Goal: Task Accomplishment & Management: Manage account settings

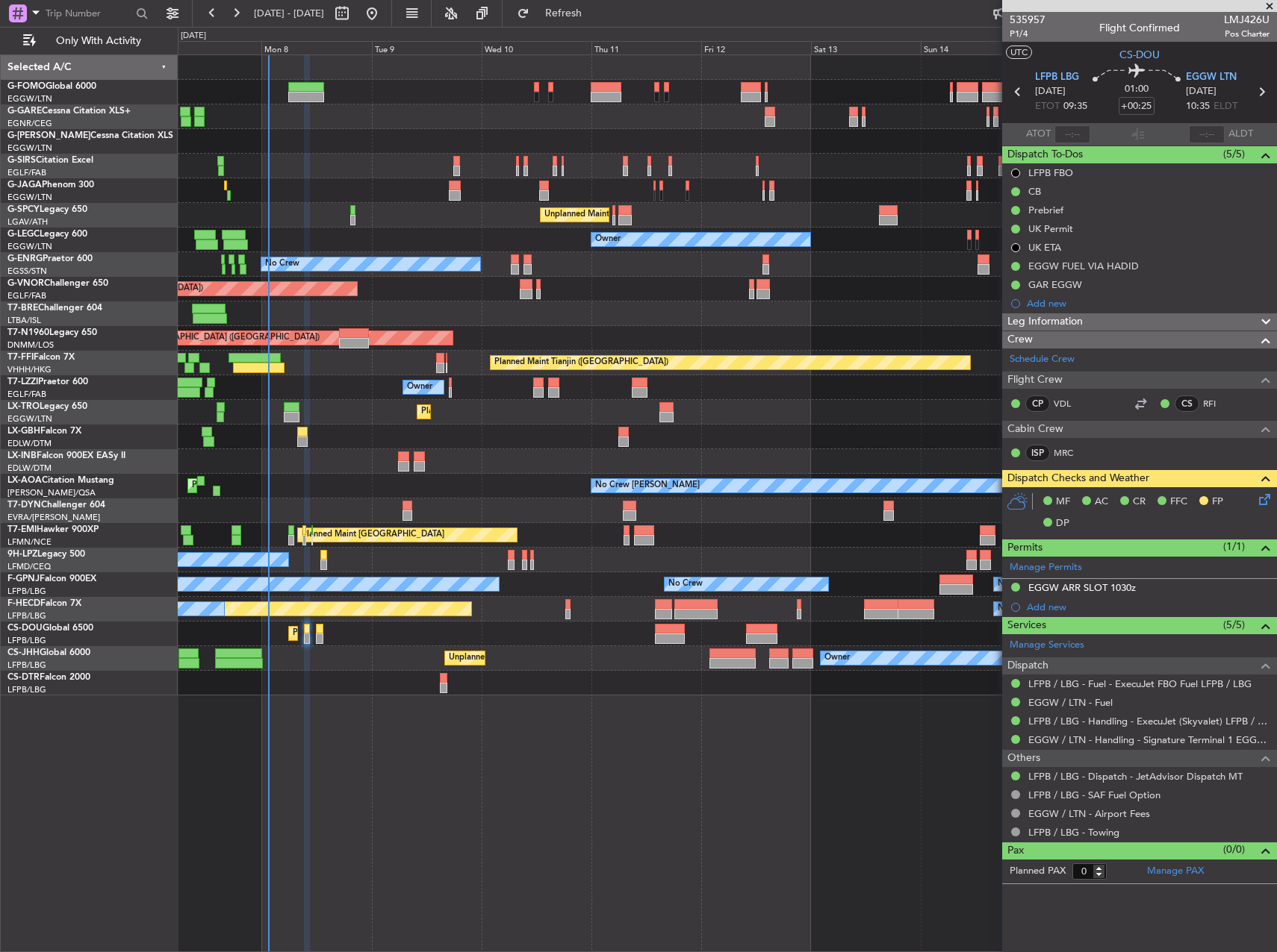
click at [373, 307] on div at bounding box center [727, 313] width 1098 height 25
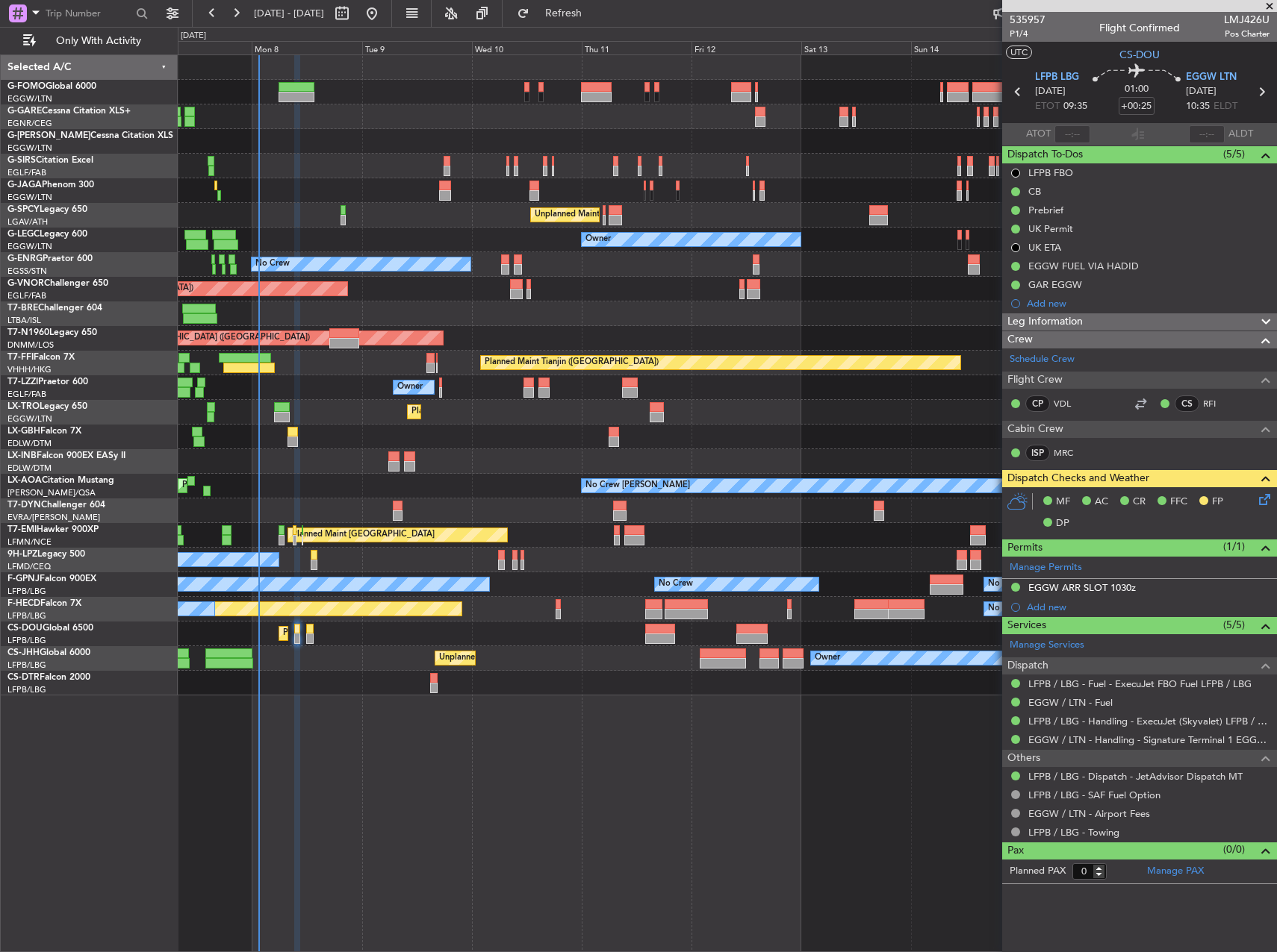
click at [355, 296] on div "Planned Maint [GEOGRAPHIC_DATA] ([GEOGRAPHIC_DATA])" at bounding box center [727, 289] width 1098 height 25
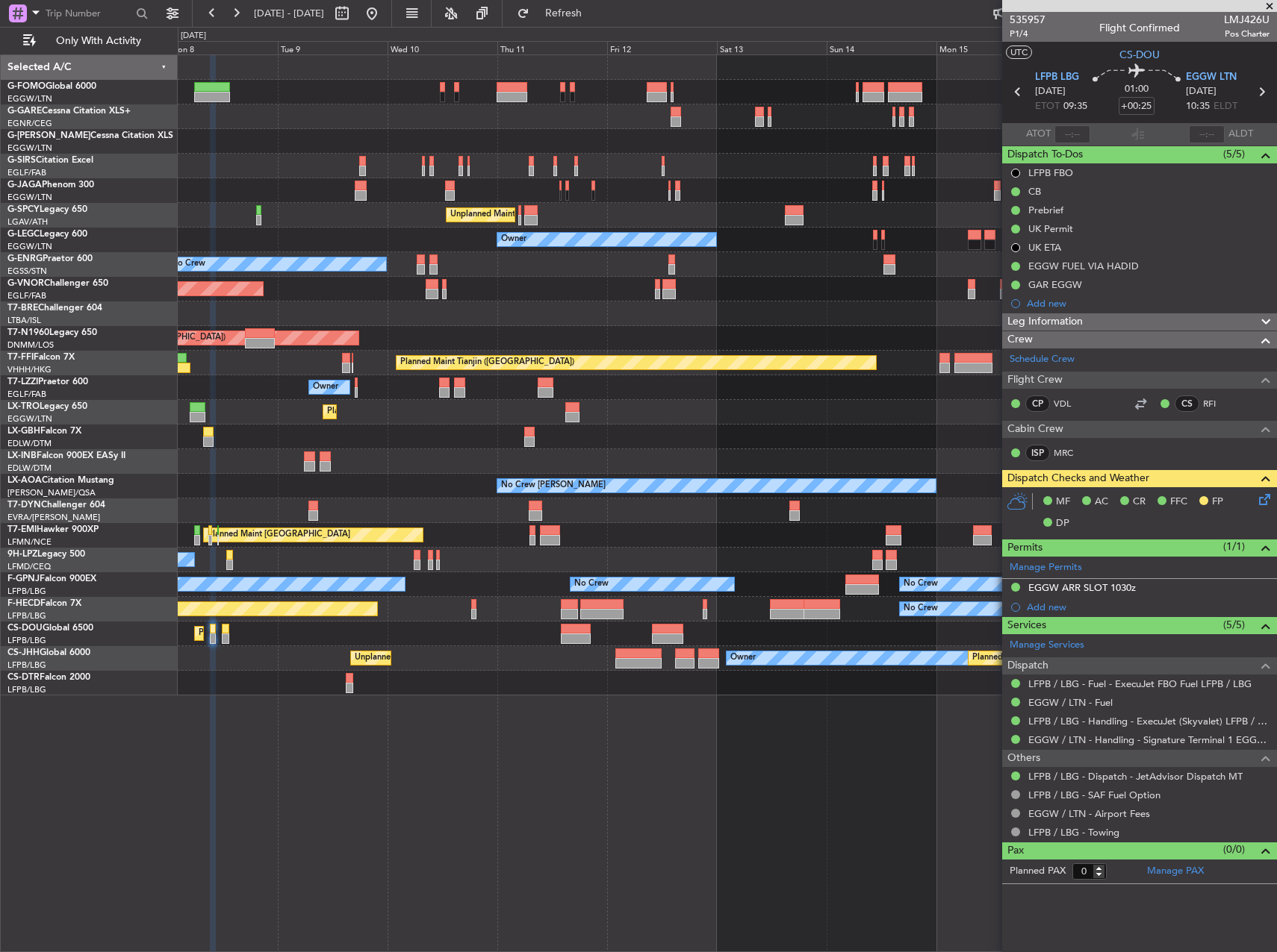
click at [771, 207] on div "Unplanned Maint [GEOGRAPHIC_DATA] ([PERSON_NAME] Intl)" at bounding box center [727, 215] width 1098 height 25
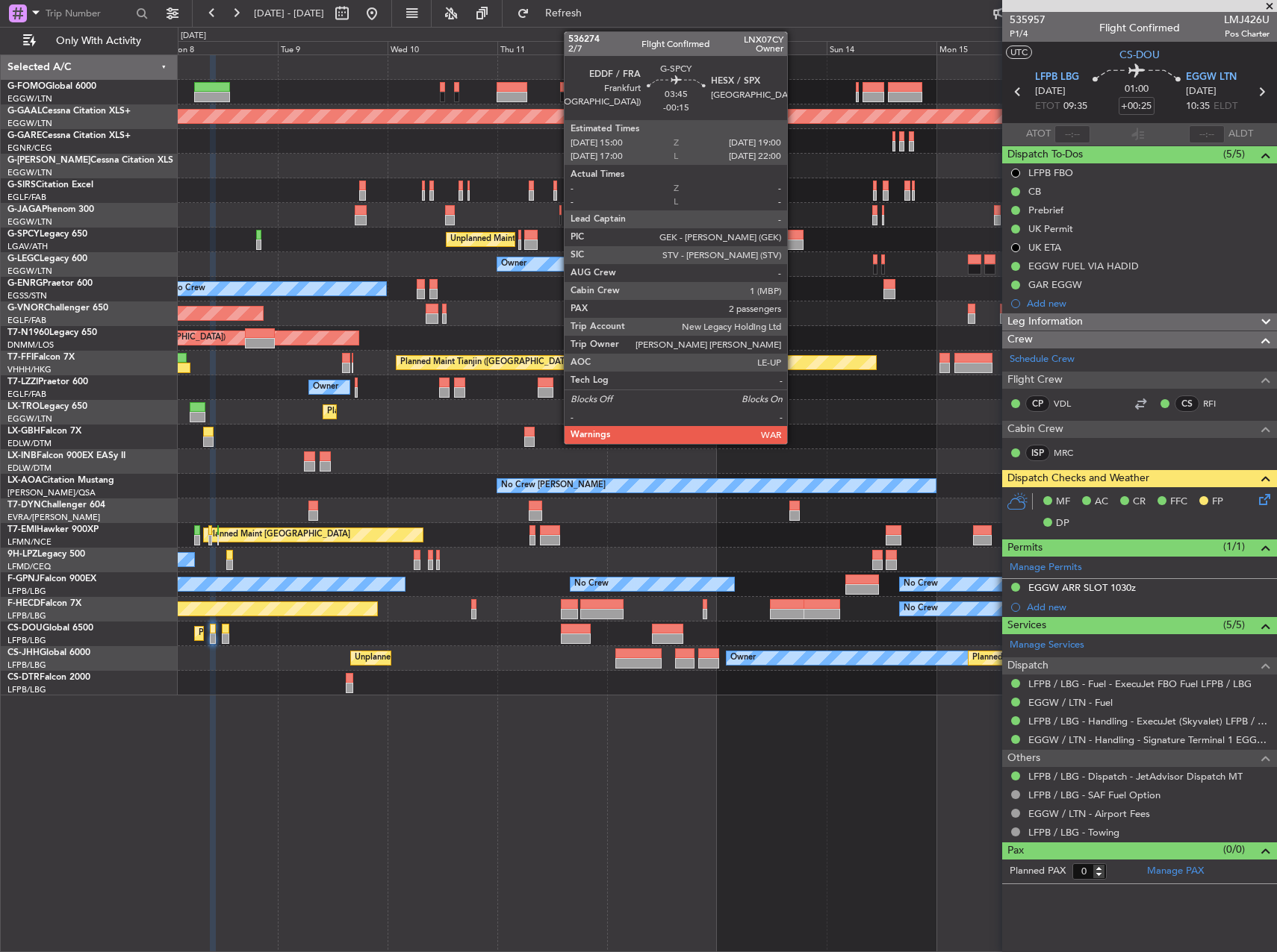
click at [794, 233] on div at bounding box center [794, 235] width 19 height 10
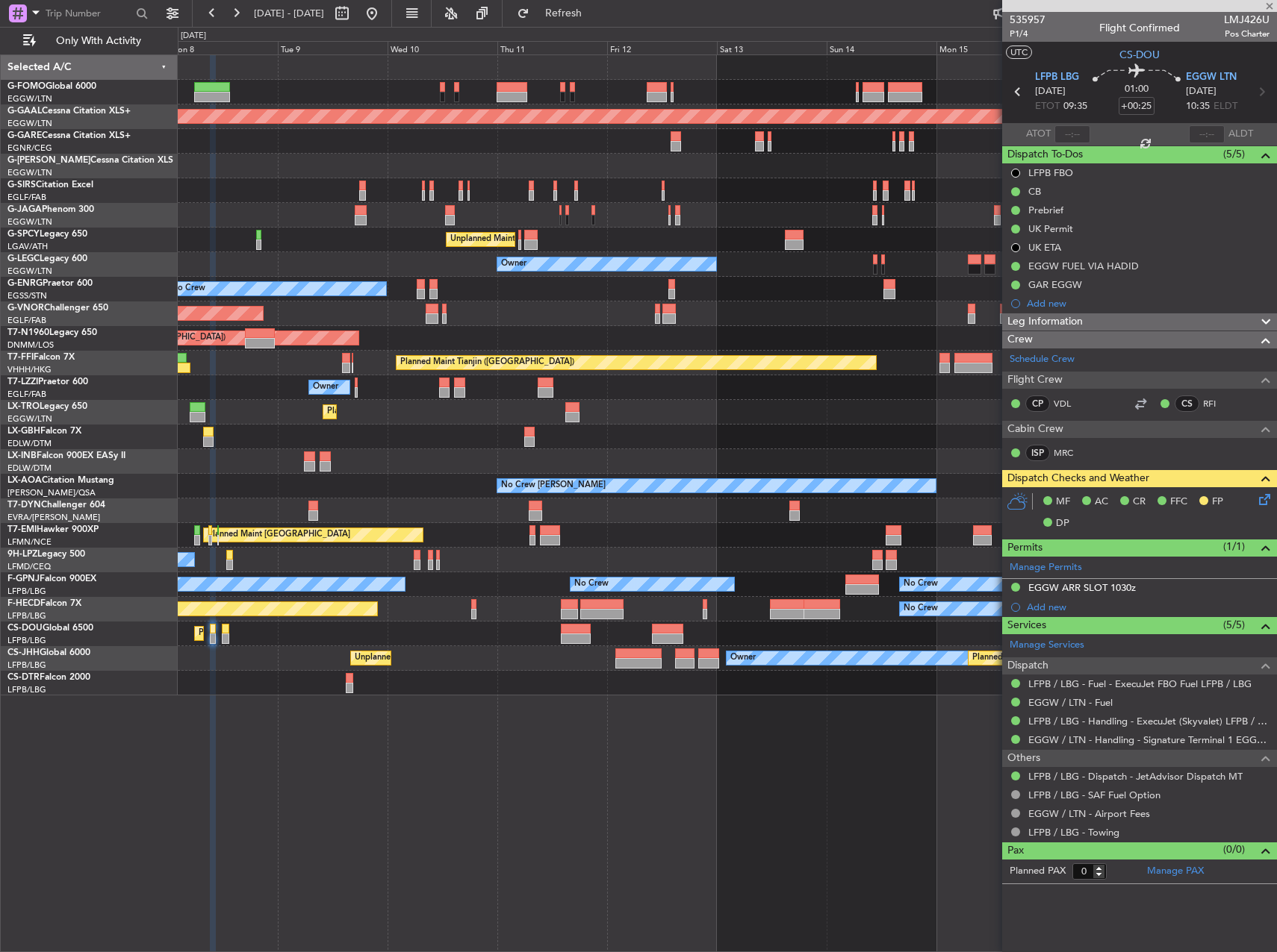
type input "-00:15"
type input "2"
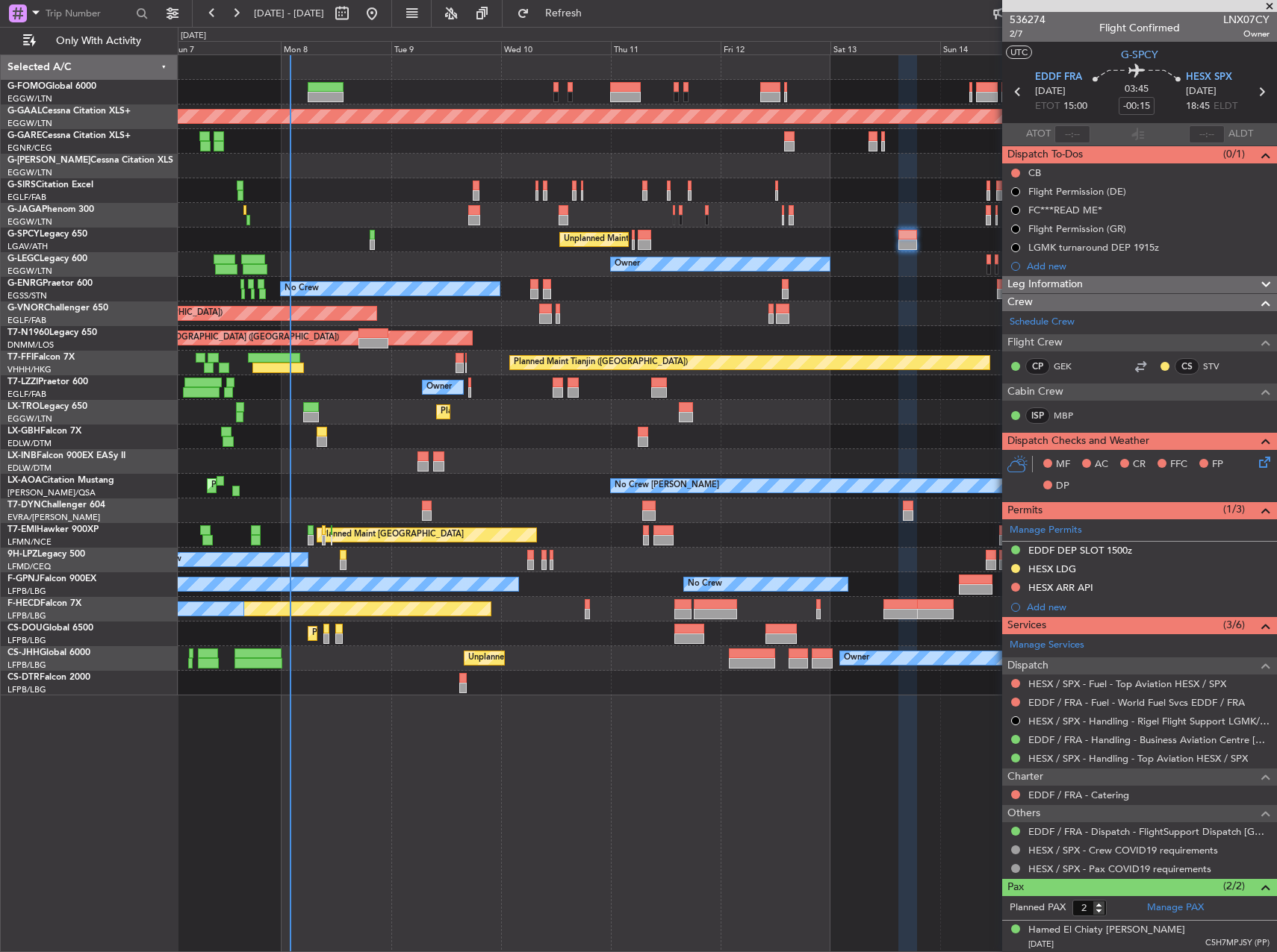
click at [471, 405] on div "Planned Maint Dusseldorf" at bounding box center [727, 412] width 1098 height 25
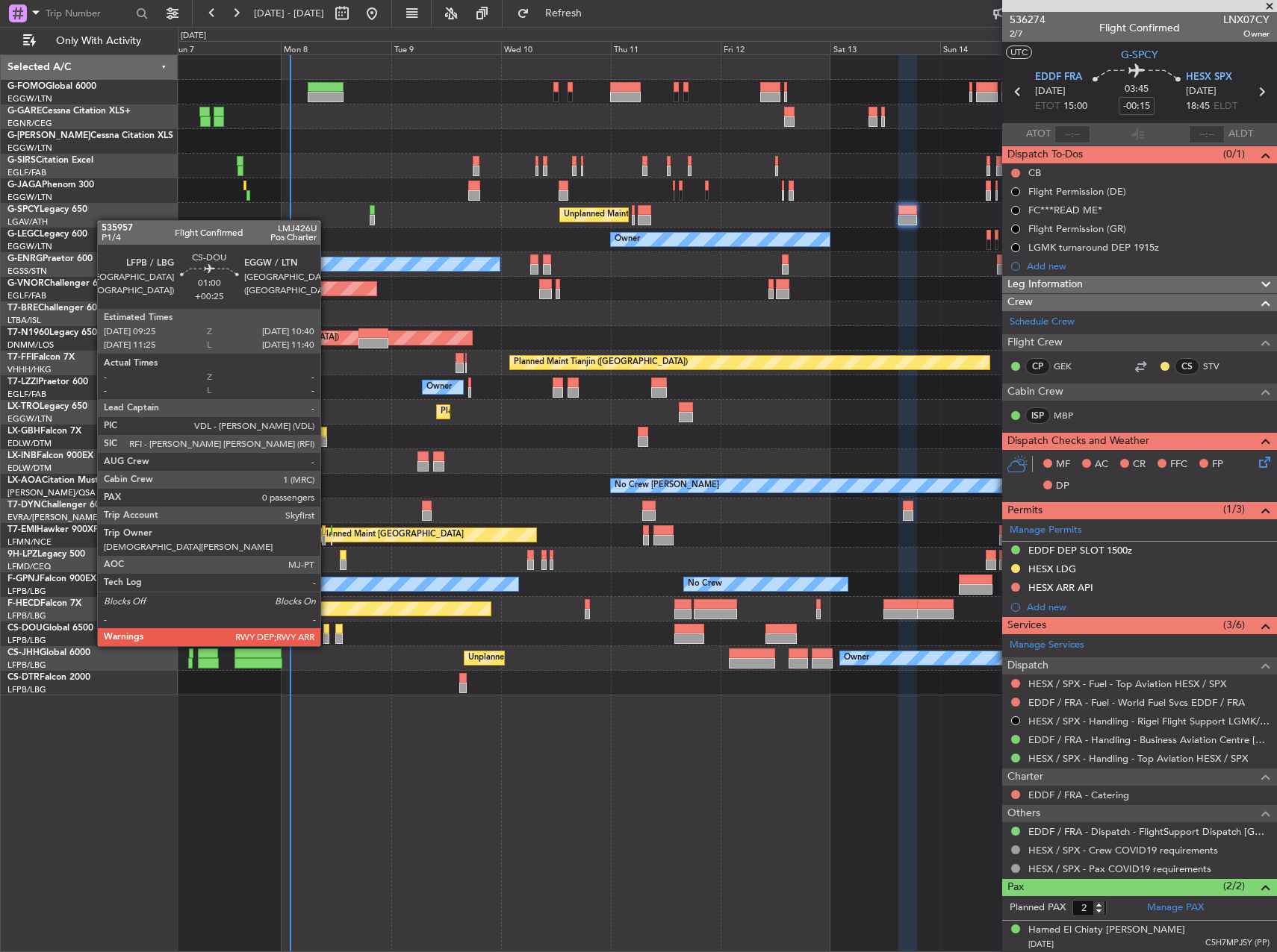
click at [327, 631] on div at bounding box center [326, 628] width 6 height 10
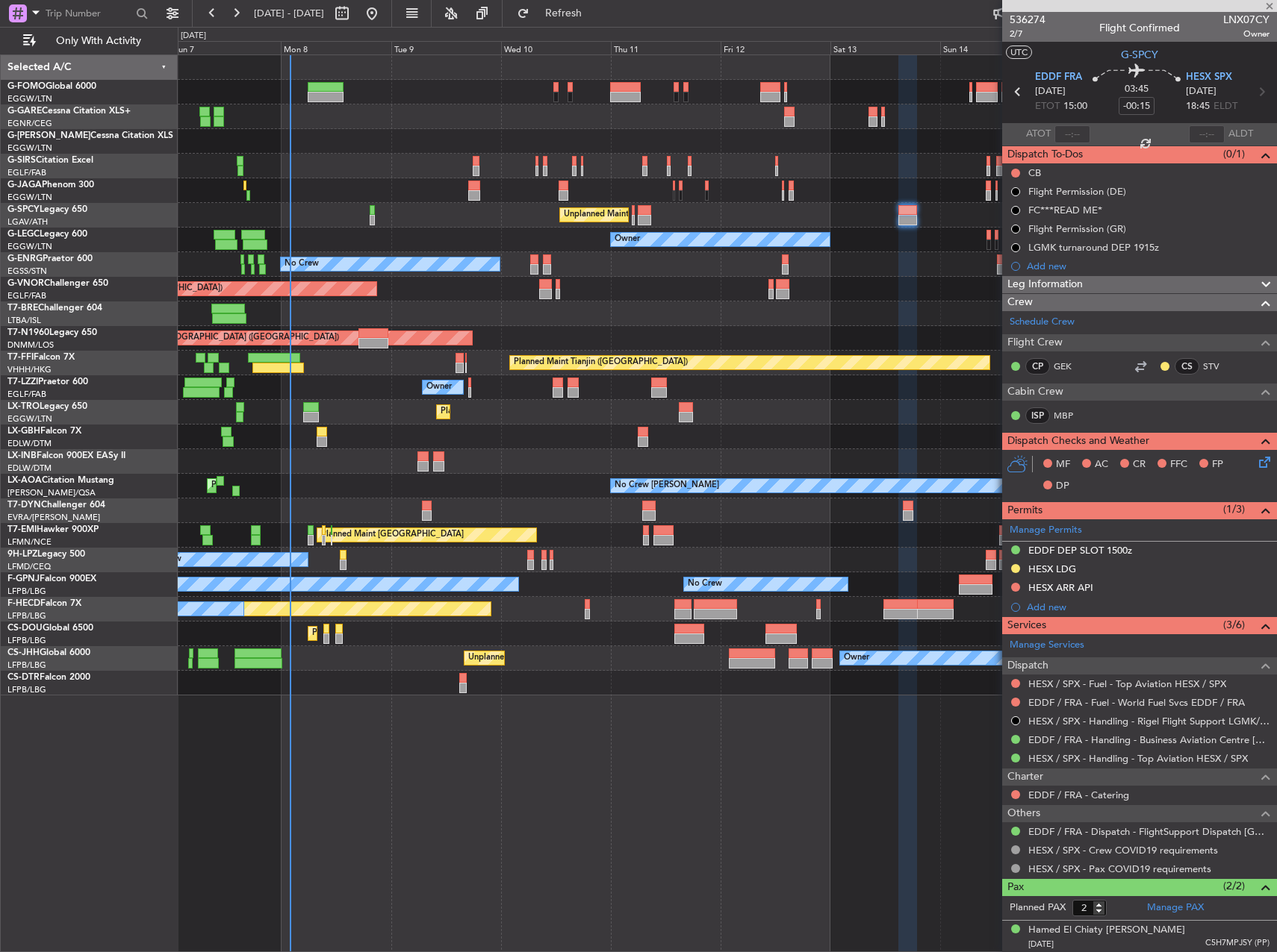
type input "+00:25"
type input "0"
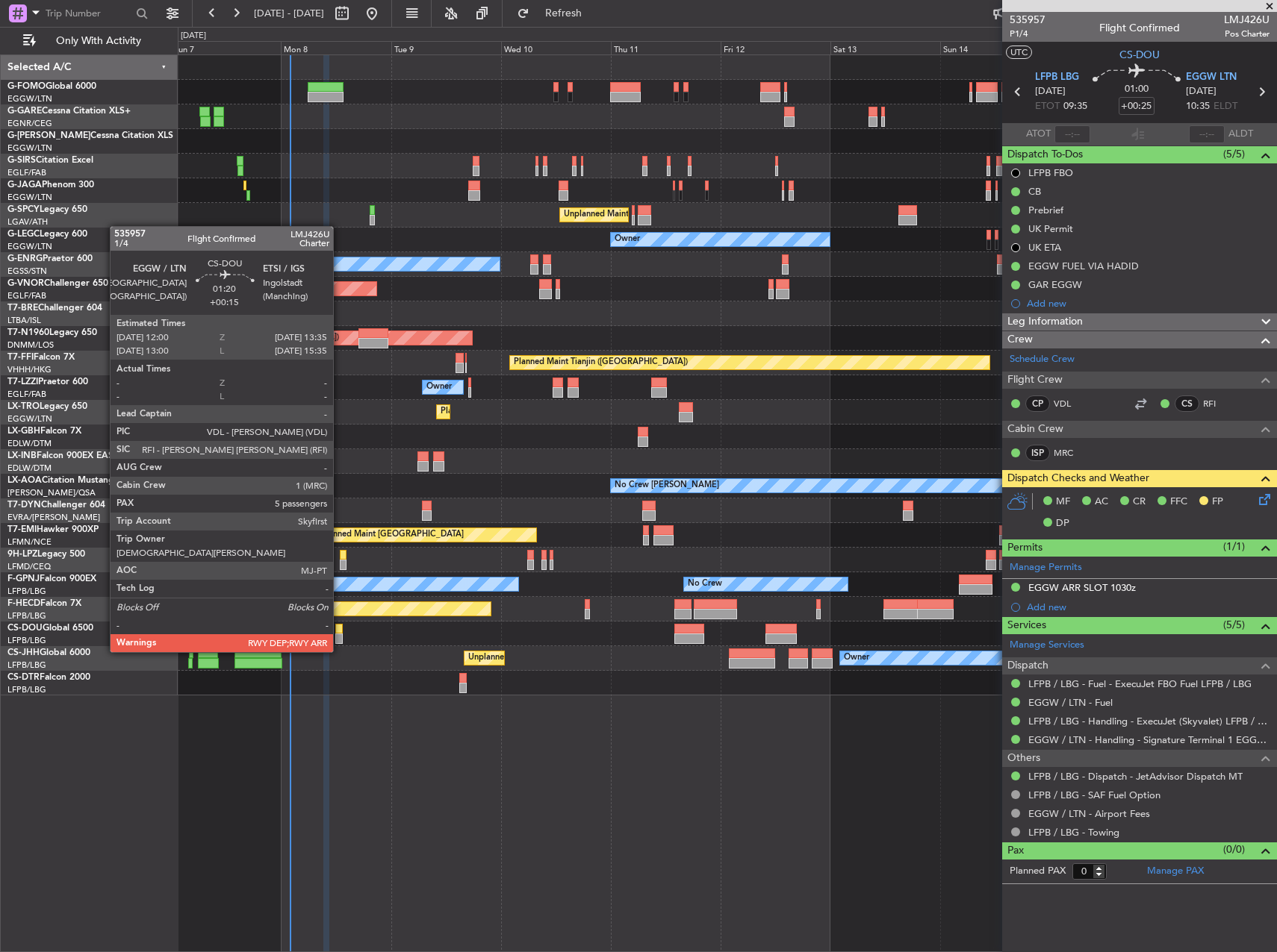
click at [340, 637] on div at bounding box center [338, 639] width 7 height 10
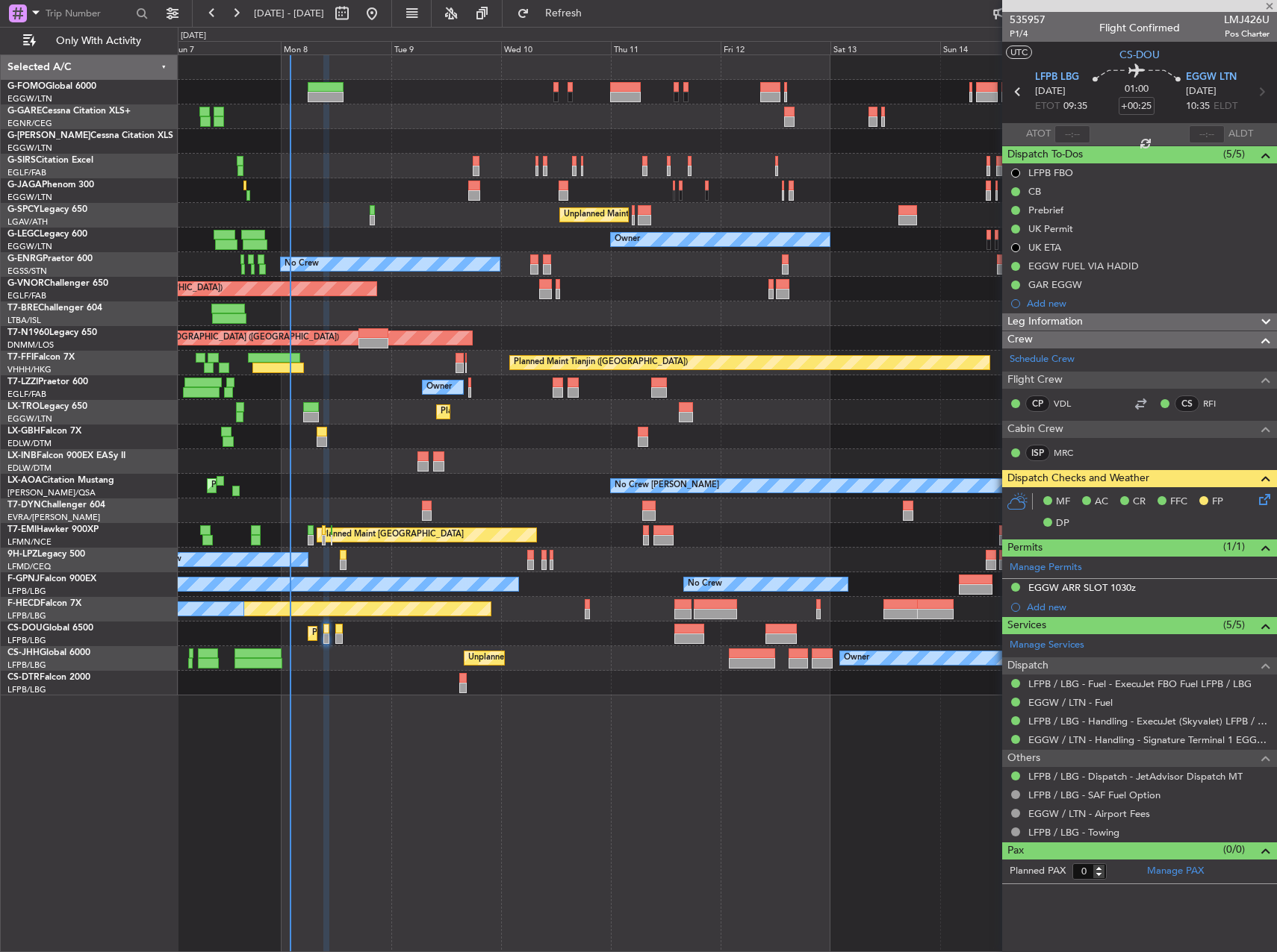
type input "+00:15"
type input "5"
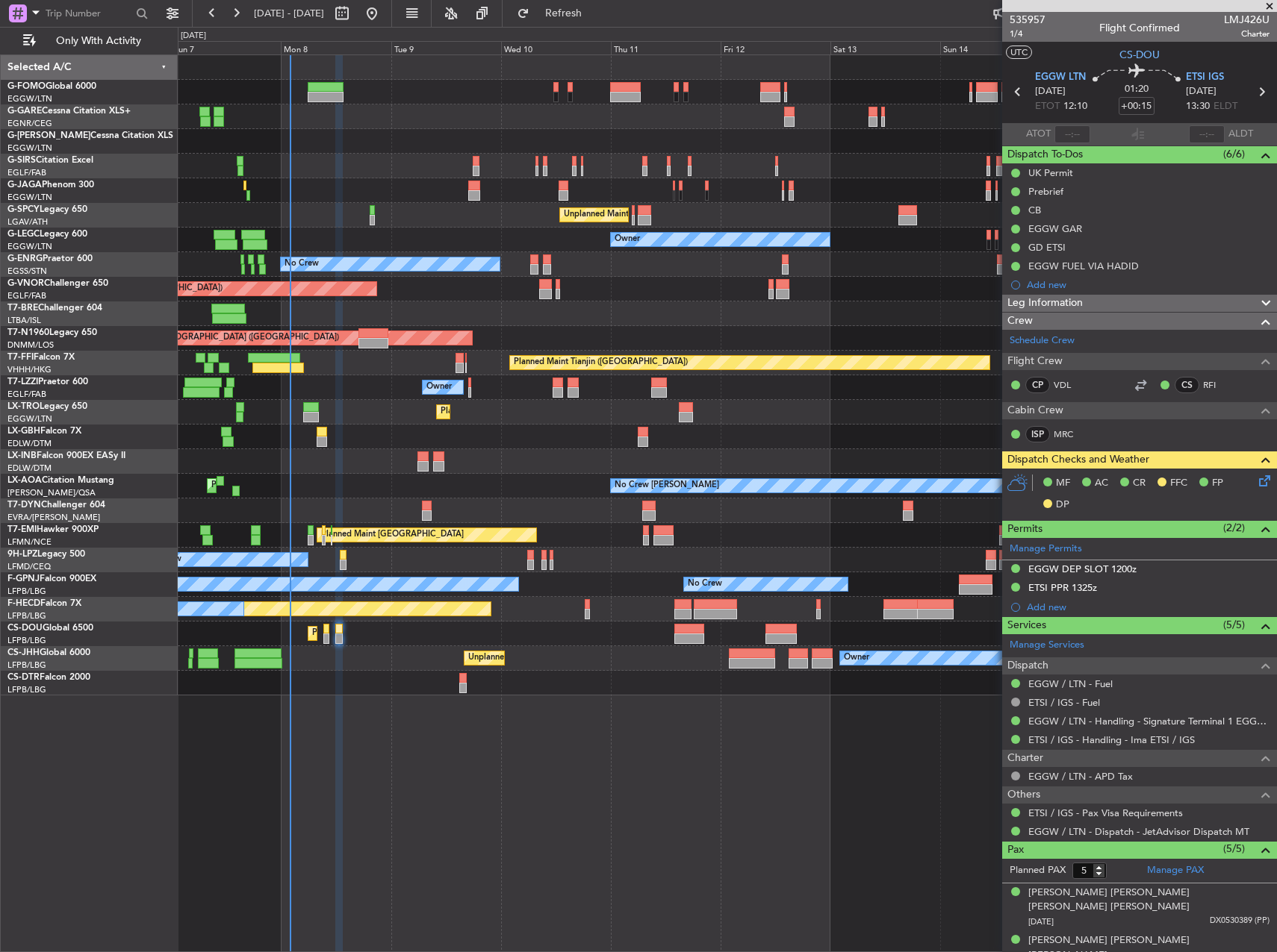
click at [1256, 485] on icon at bounding box center [1261, 478] width 12 height 12
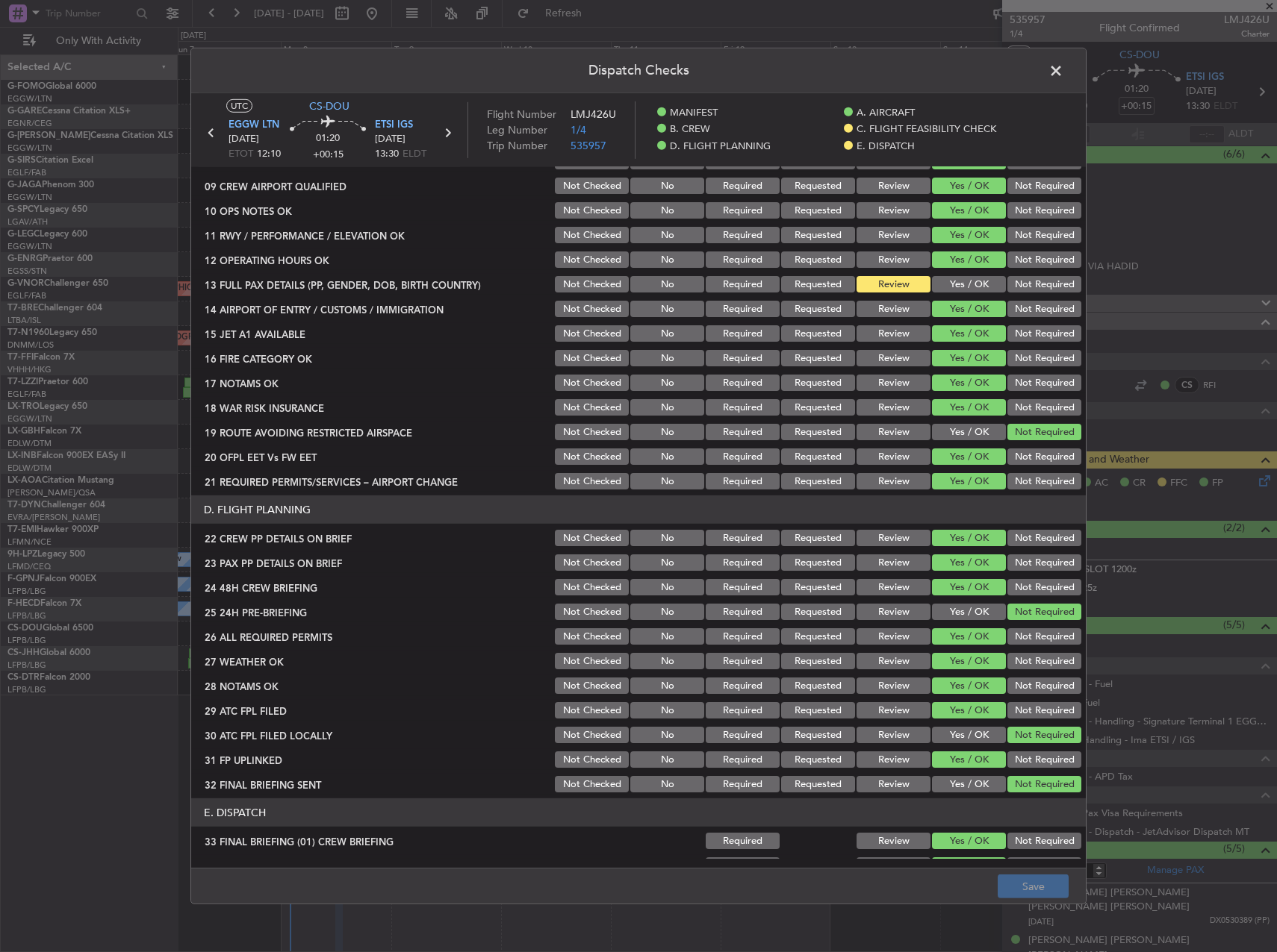
scroll to position [658, 0]
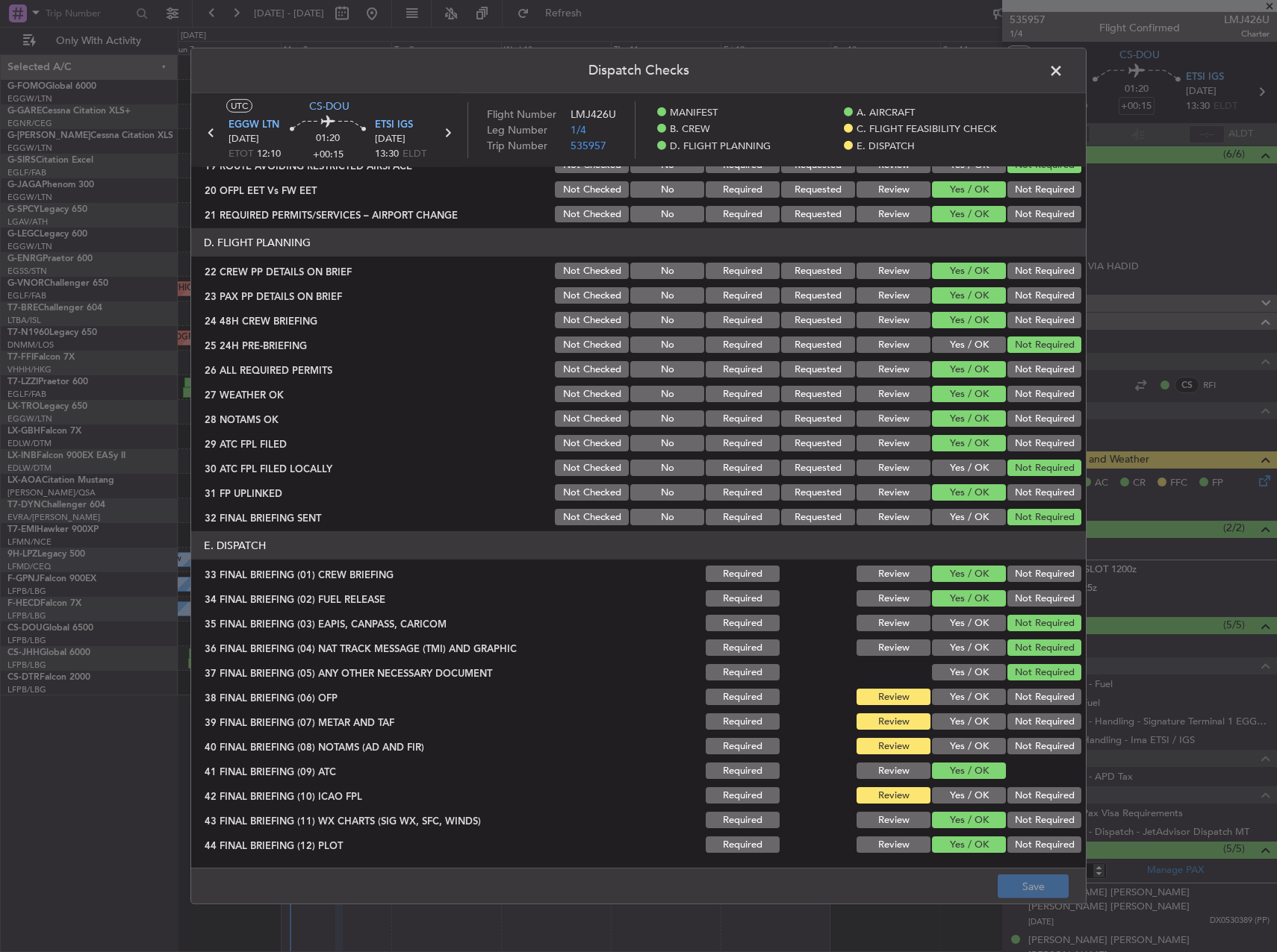
click at [956, 703] on button "Yes / OK" at bounding box center [968, 697] width 74 height 17
drag, startPoint x: 959, startPoint y: 724, endPoint x: 960, endPoint y: 751, distance: 27.0
click at [960, 727] on button "Yes / OK" at bounding box center [968, 721] width 74 height 17
click at [960, 762] on div "Yes / OK" at bounding box center [967, 771] width 75 height 21
click at [955, 750] on button "Yes / OK" at bounding box center [968, 746] width 74 height 17
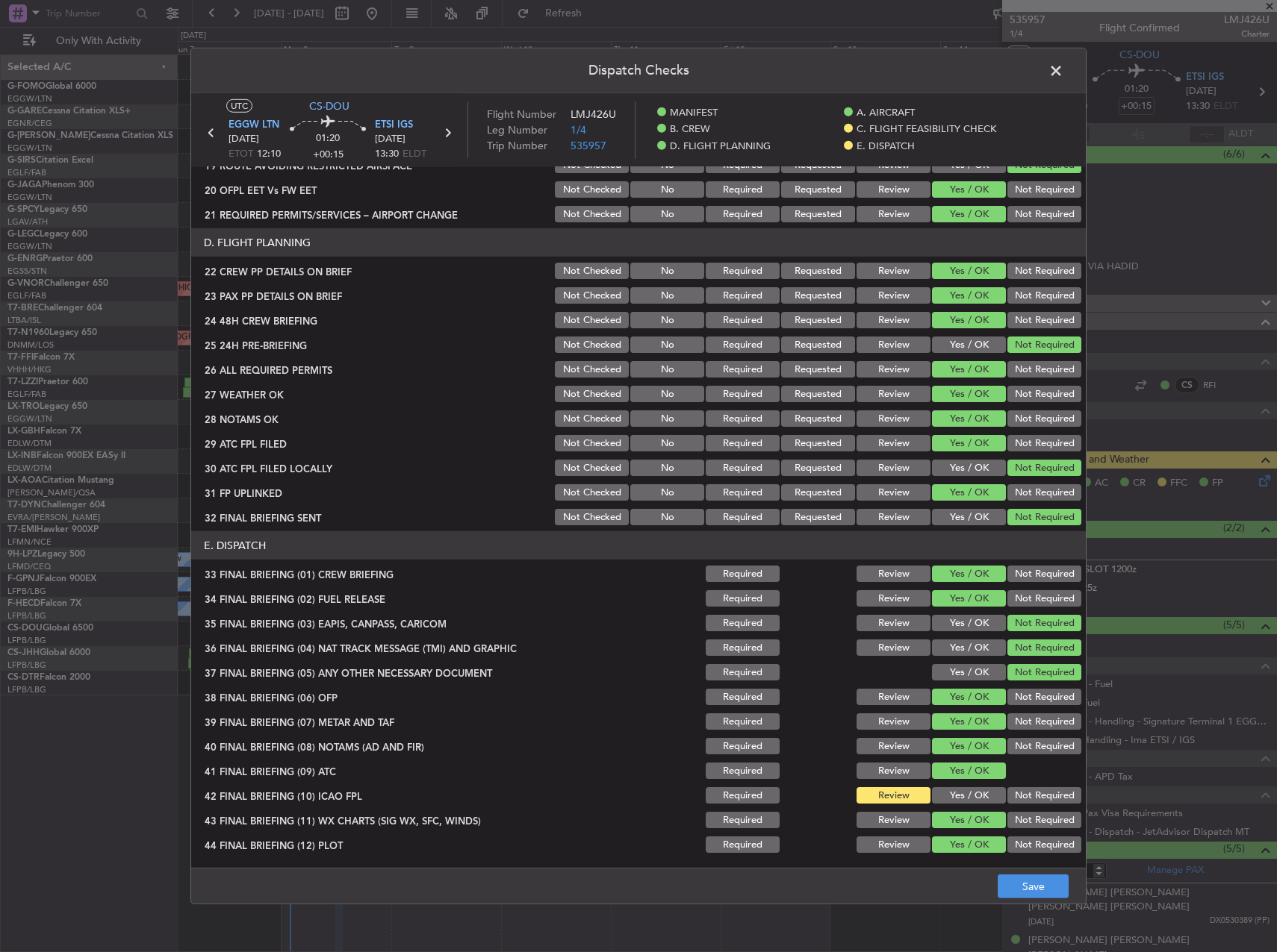
drag, startPoint x: 952, startPoint y: 793, endPoint x: 1018, endPoint y: 800, distance: 66.4
click at [956, 795] on button "Yes / OK" at bounding box center [968, 796] width 74 height 17
click at [1021, 800] on button "Not Required" at bounding box center [1044, 796] width 74 height 17
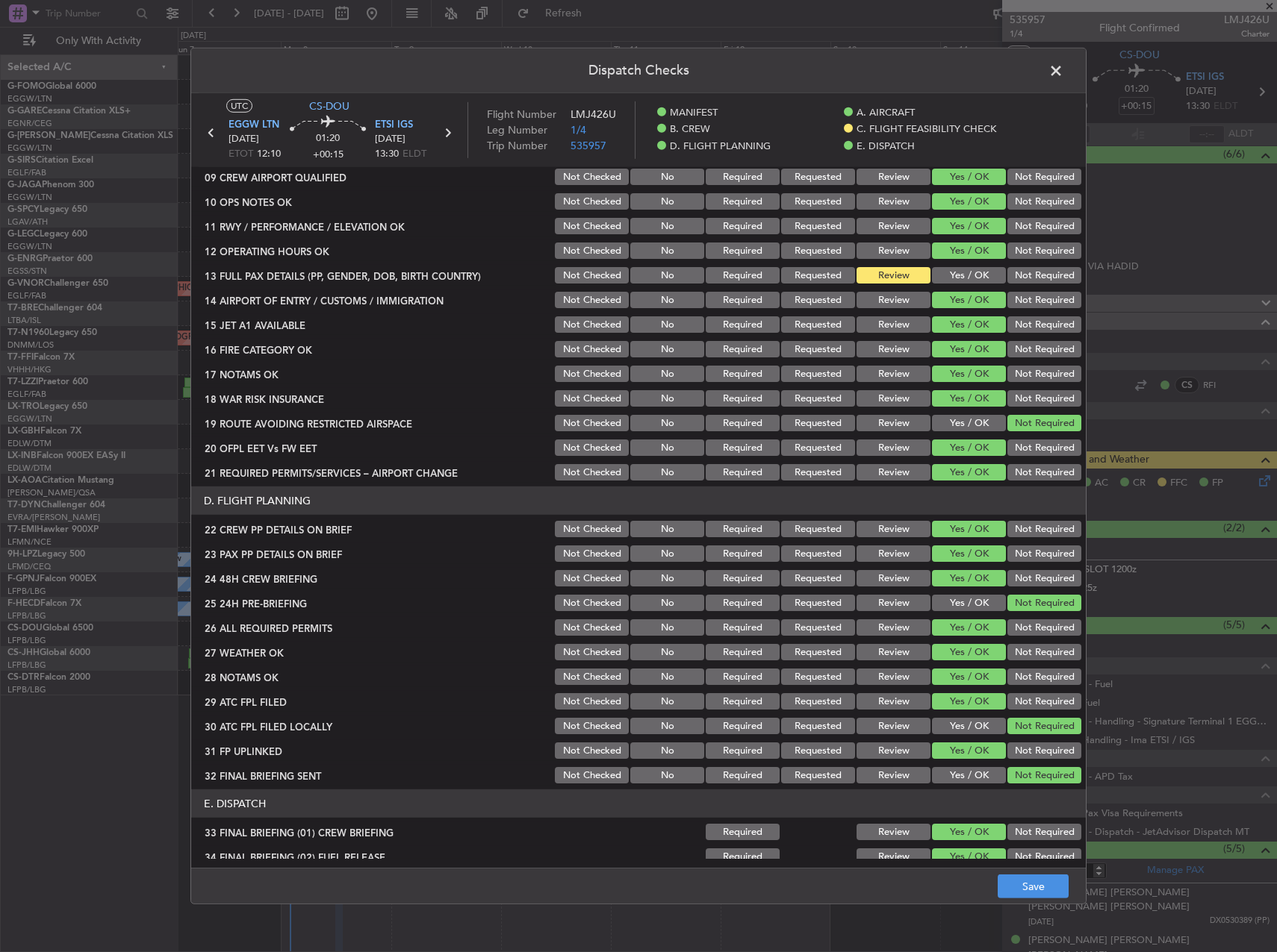
scroll to position [285, 0]
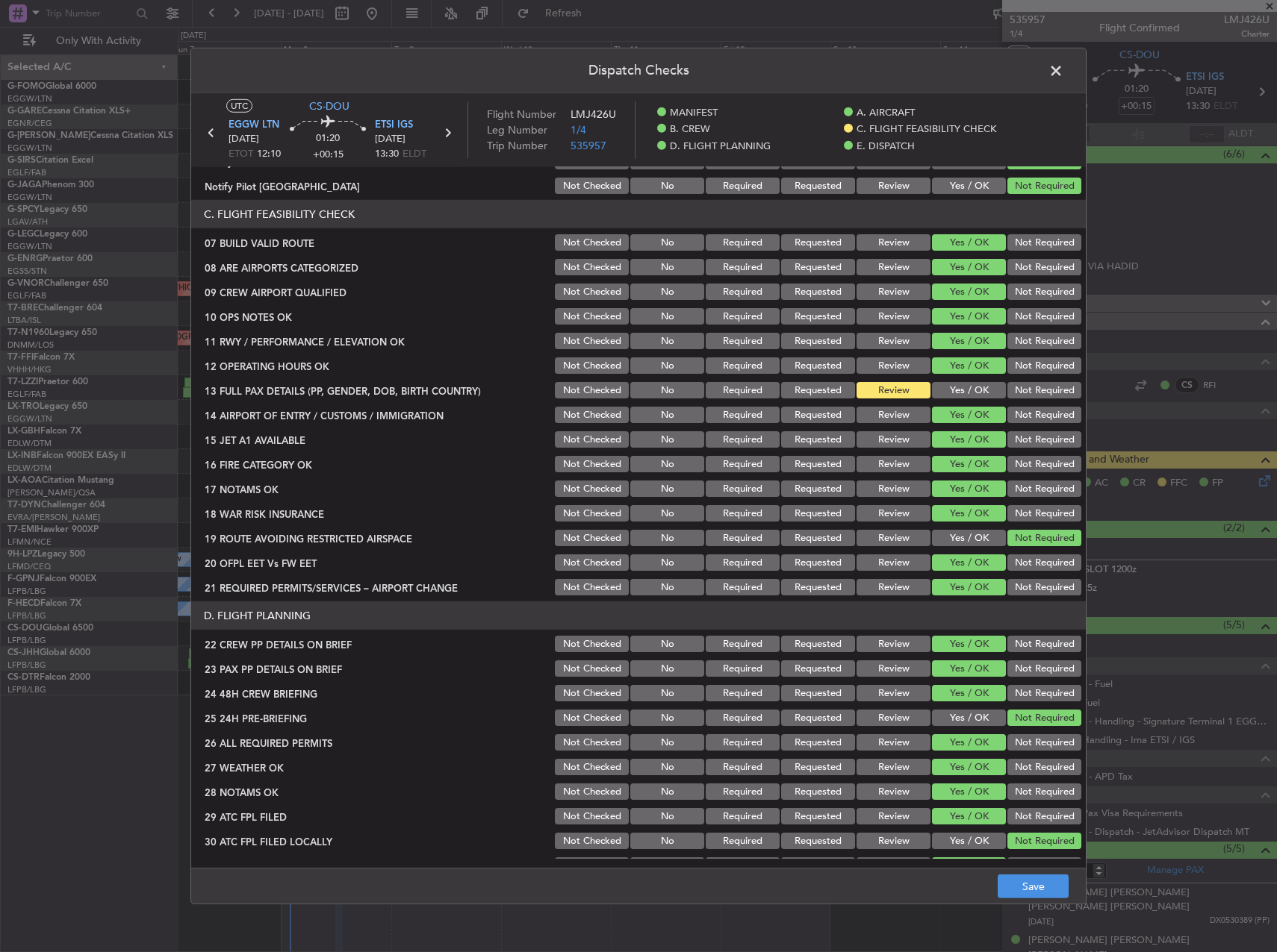
click at [956, 386] on button "Yes / OK" at bounding box center [968, 390] width 74 height 17
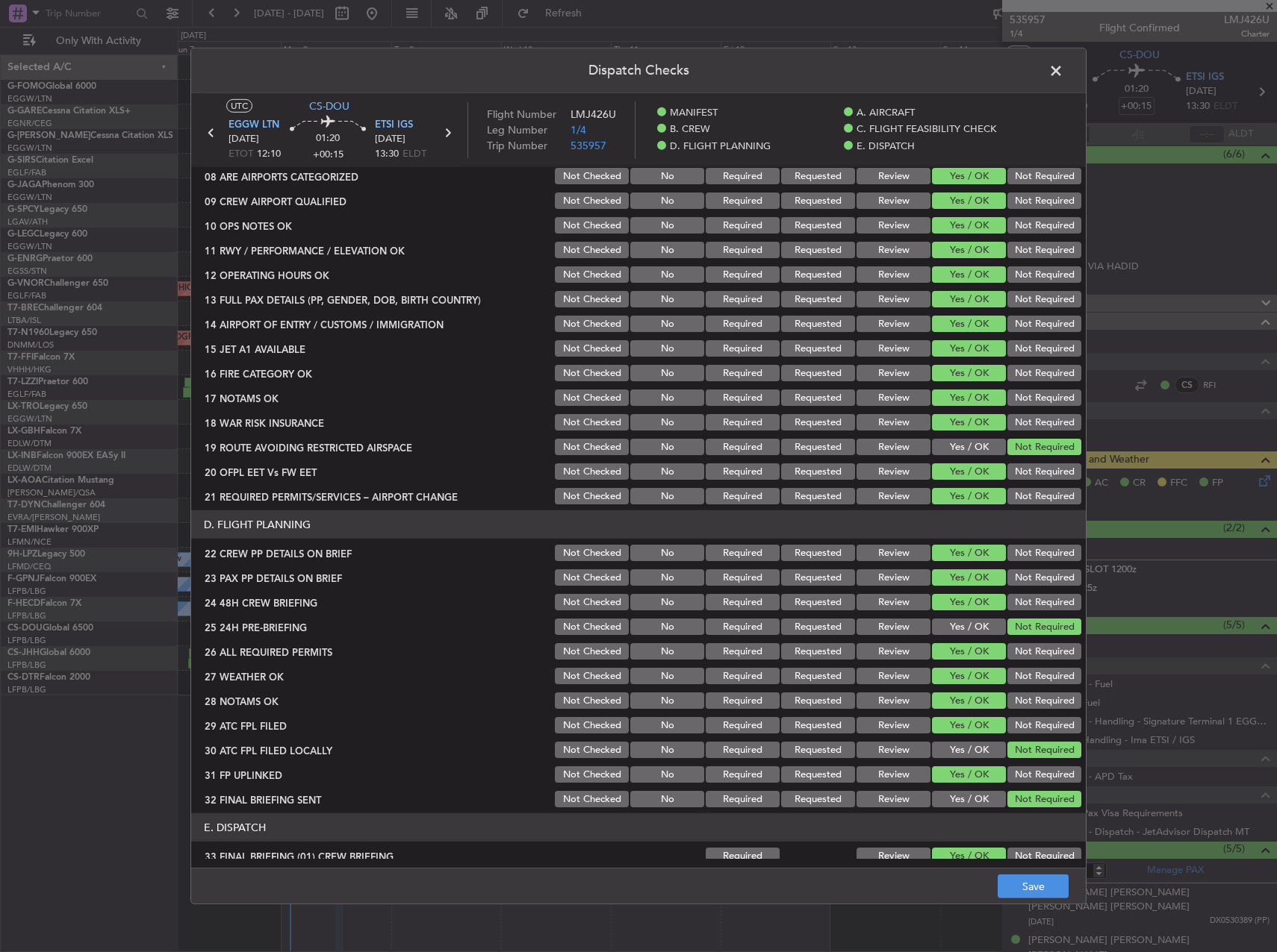
scroll to position [584, 0]
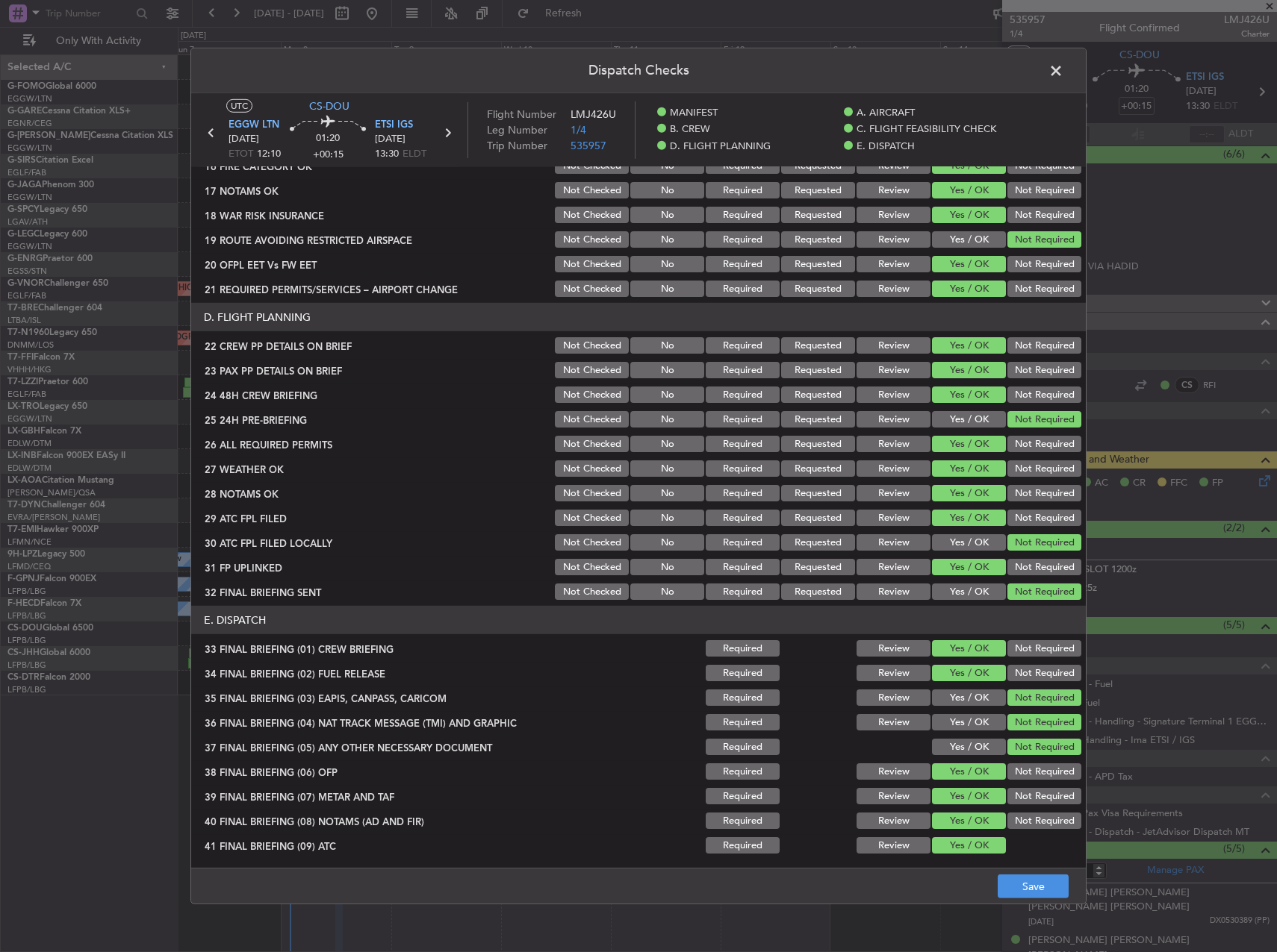
click at [889, 468] on button "Review" at bounding box center [893, 468] width 74 height 17
click at [1014, 882] on button "Save" at bounding box center [1033, 887] width 71 height 24
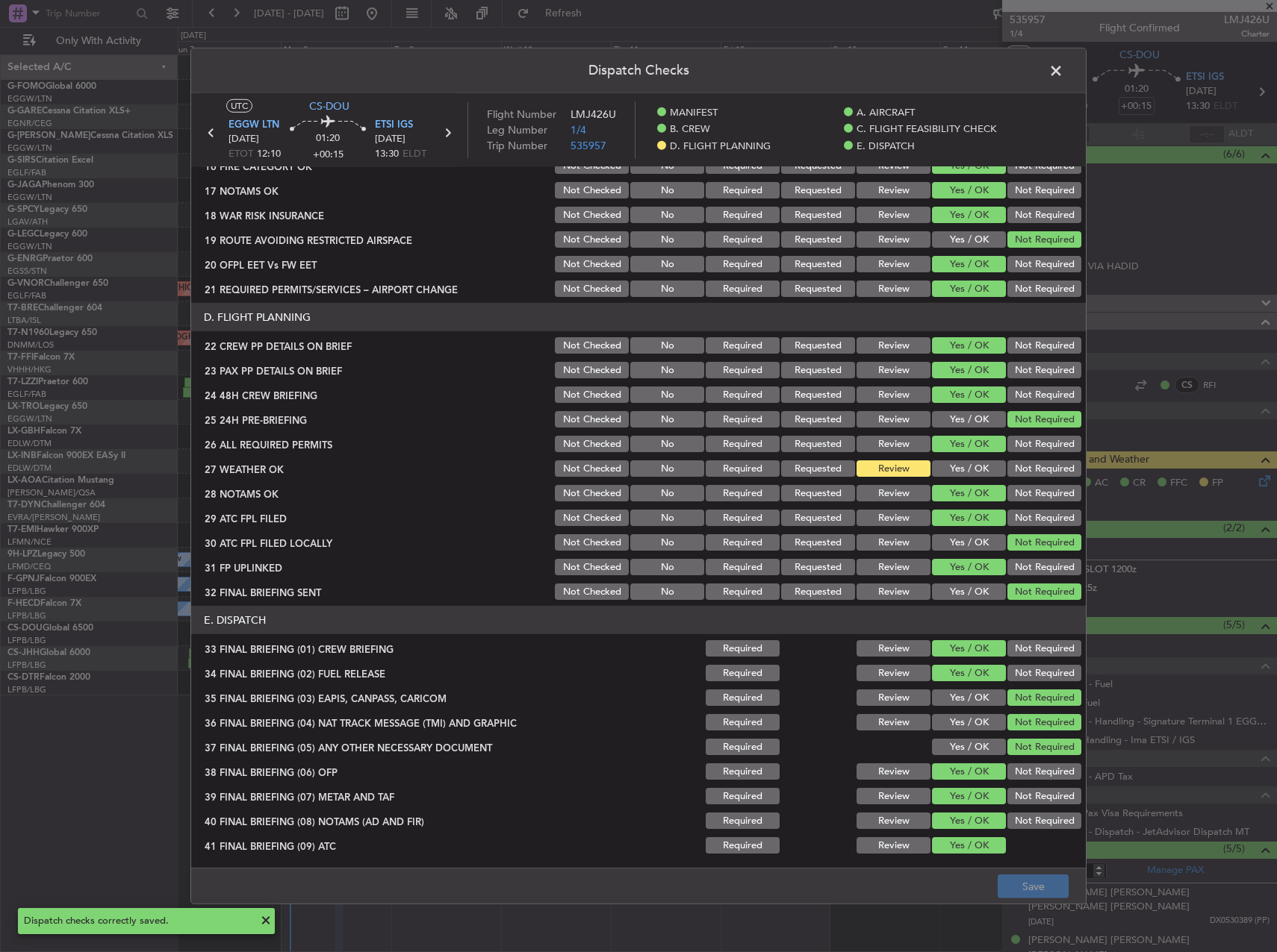
click at [960, 474] on button "Yes / OK" at bounding box center [968, 468] width 74 height 17
click at [1028, 885] on button "Save" at bounding box center [1033, 887] width 71 height 24
click at [1064, 71] on span at bounding box center [1064, 75] width 0 height 30
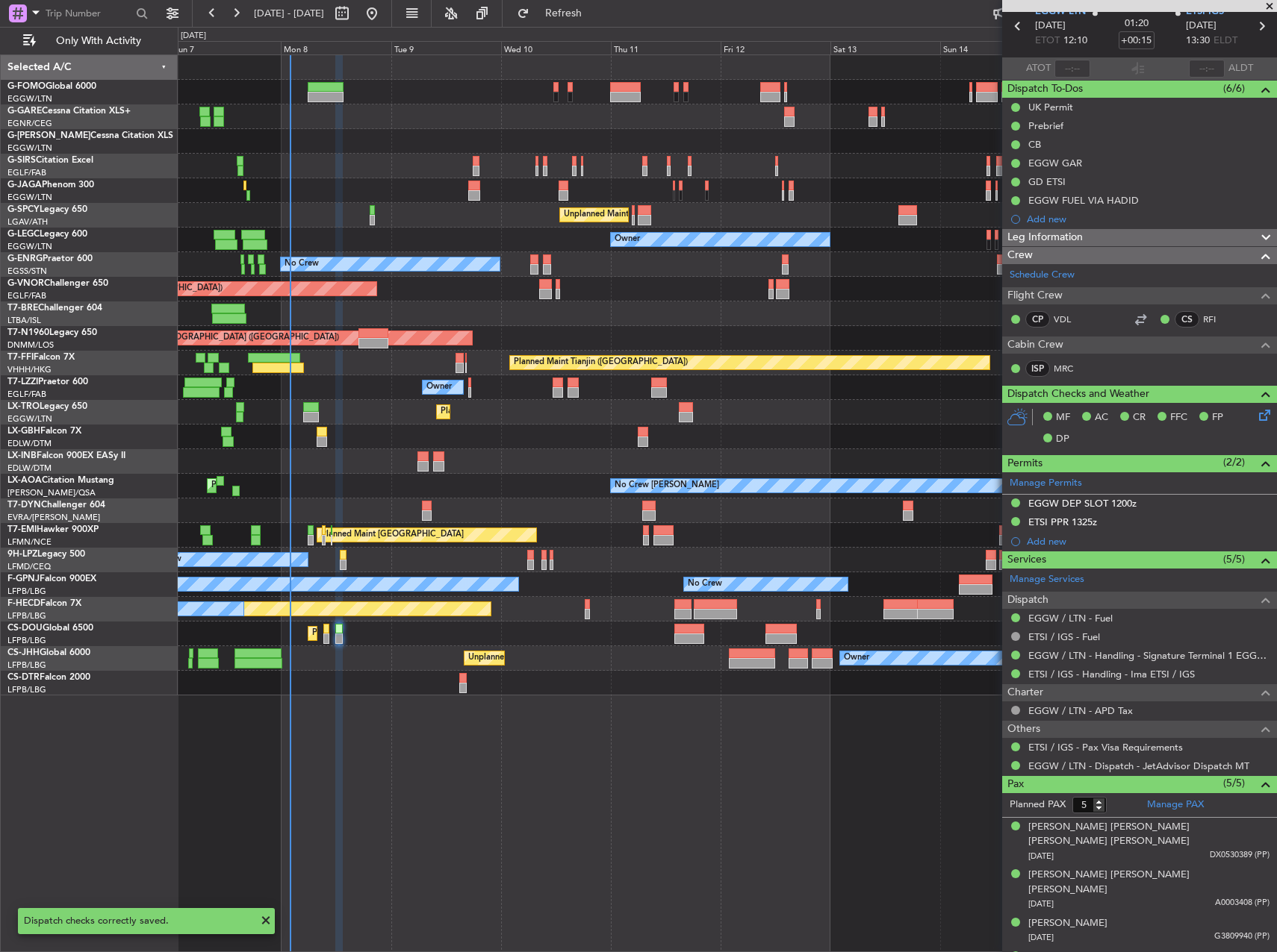
scroll to position [98, 0]
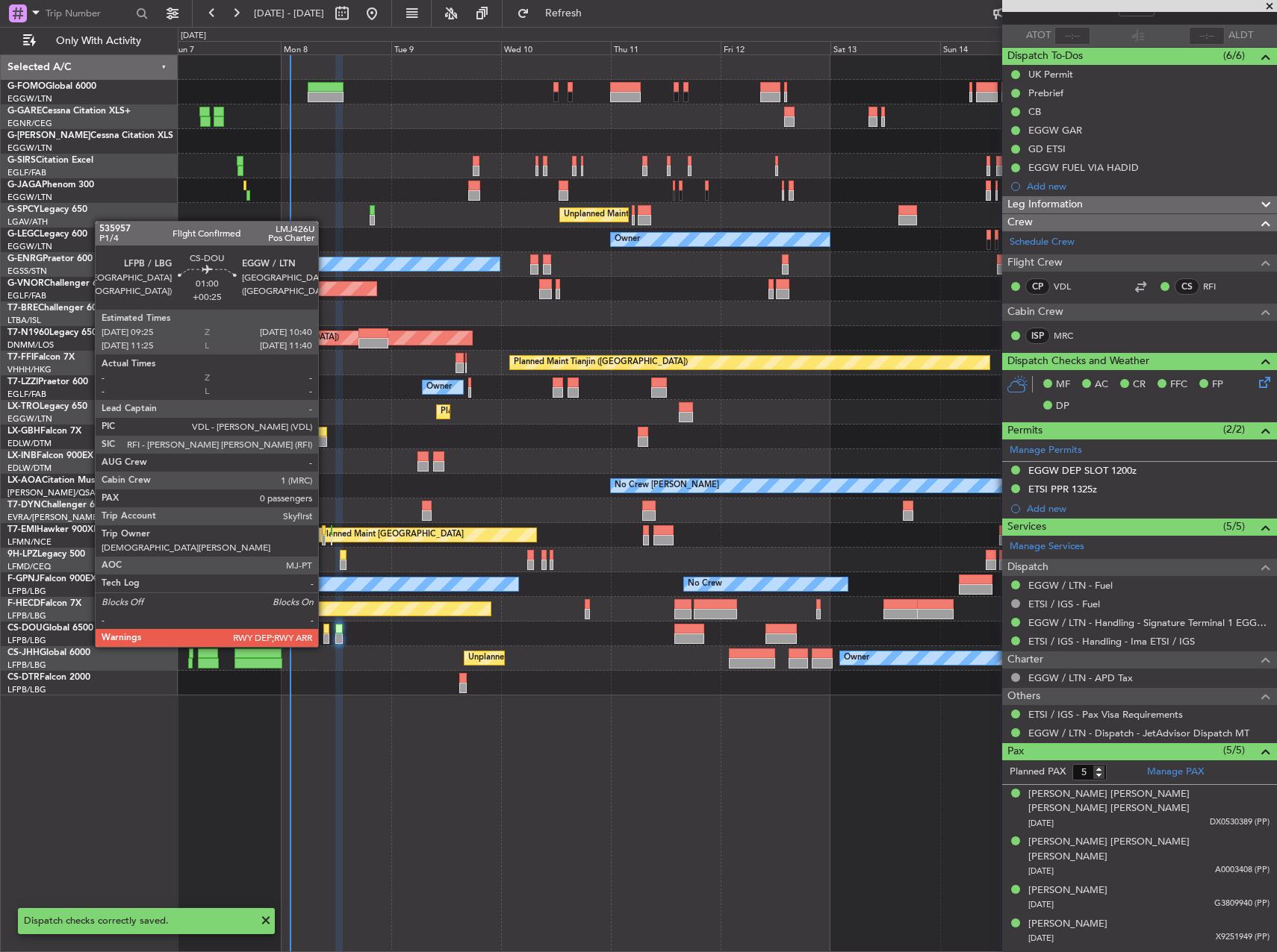
click at [325, 632] on div at bounding box center [326, 628] width 6 height 10
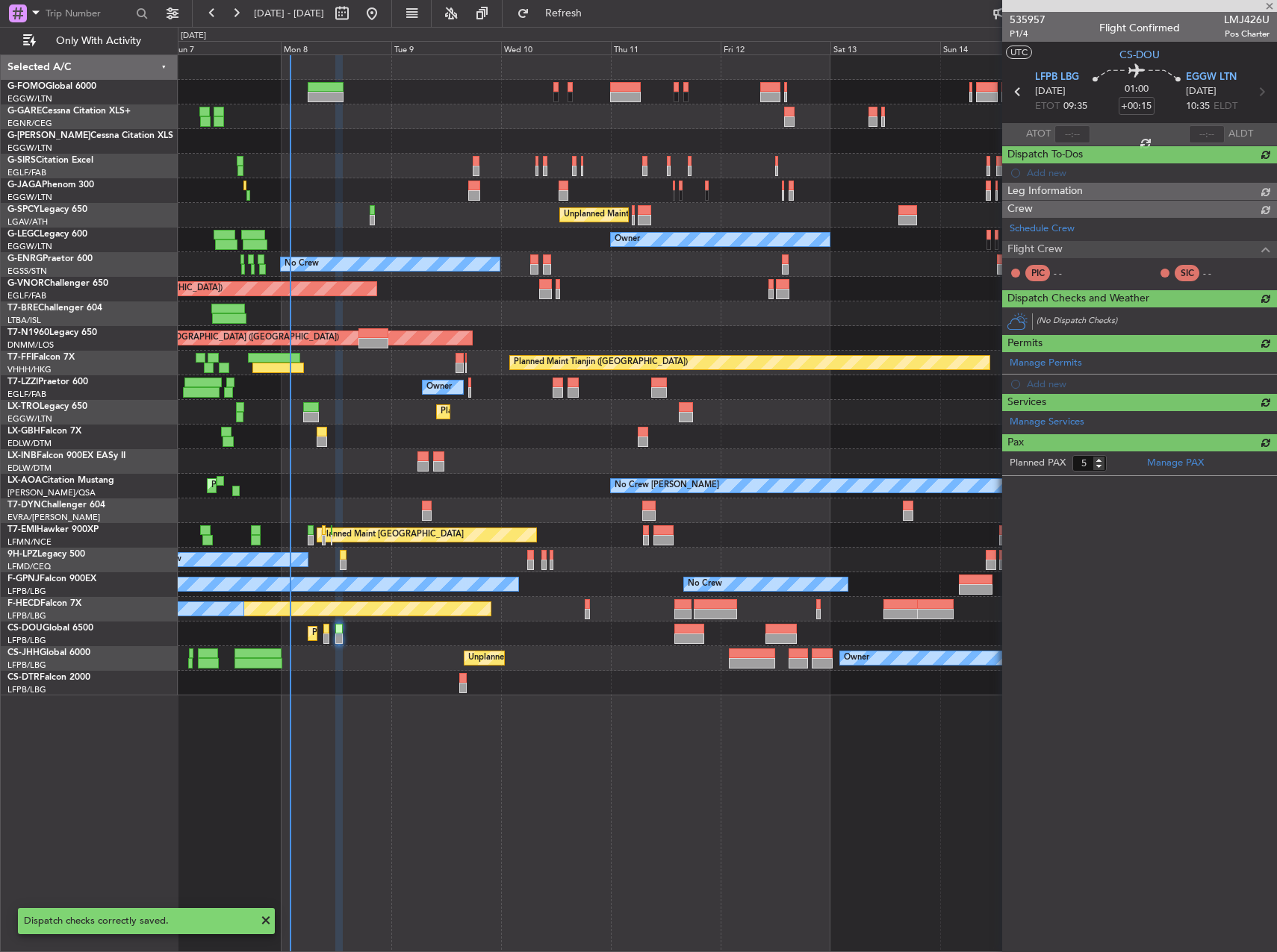
type input "+00:25"
type input "0"
